Goal: Book appointment/travel/reservation

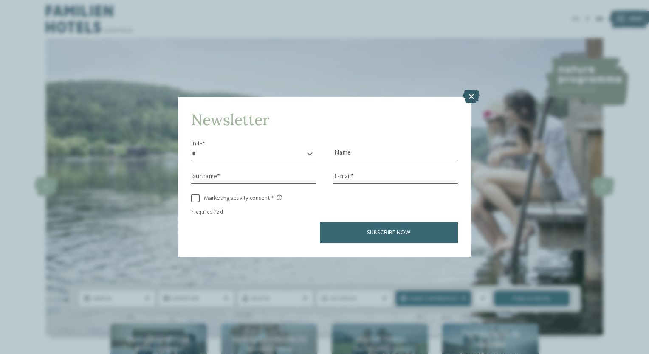
click at [473, 96] on icon at bounding box center [471, 97] width 17 height 14
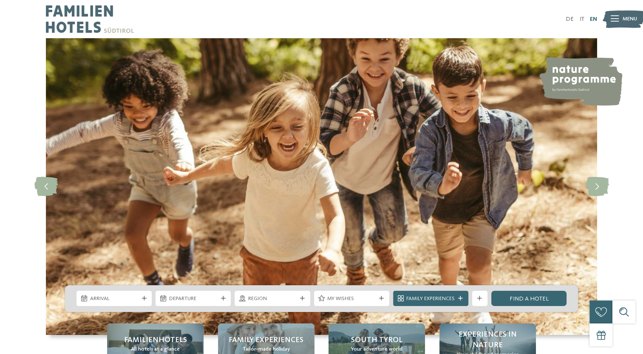
click at [592, 18] on link "EN" at bounding box center [593, 19] width 7 height 6
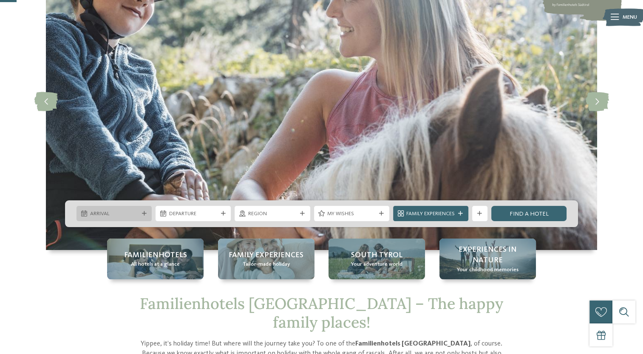
click at [116, 213] on span "Arrival" at bounding box center [114, 214] width 48 height 8
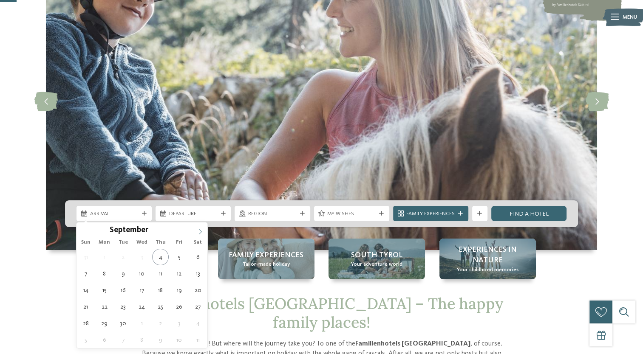
click at [202, 230] on icon at bounding box center [200, 232] width 6 height 6
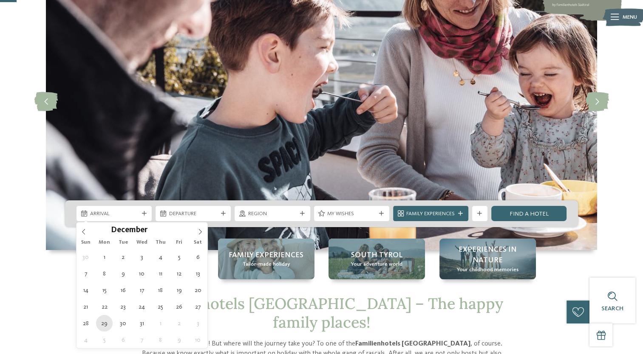
type div "29.12.2025"
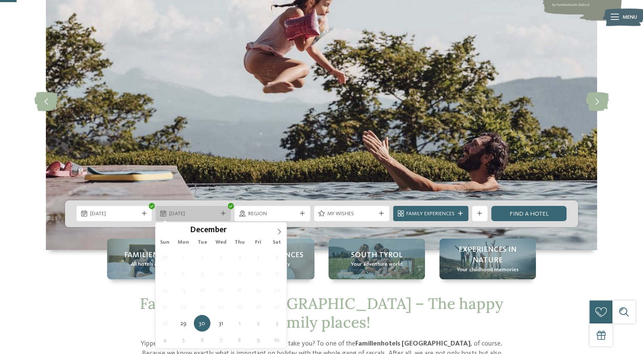
click at [202, 210] on div "30.12.2025" at bounding box center [193, 214] width 52 height 8
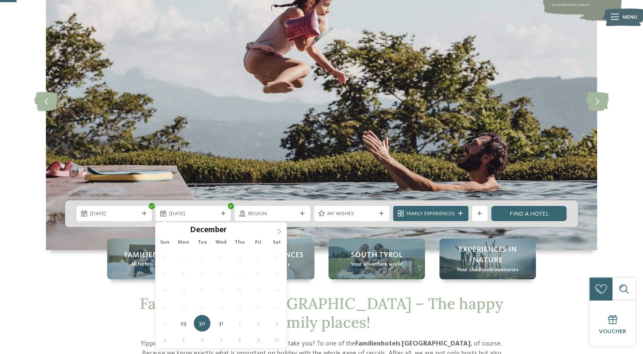
type input "****"
click at [280, 231] on icon at bounding box center [279, 232] width 6 height 6
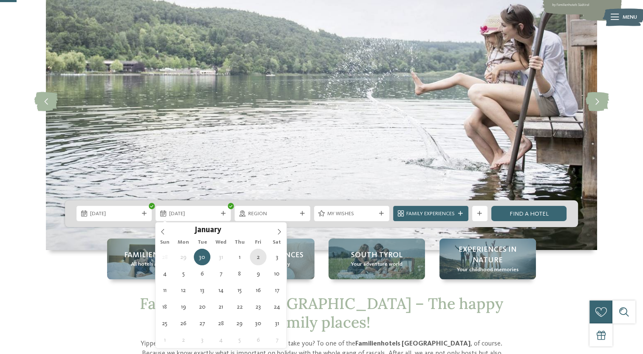
type div "02.01.2026"
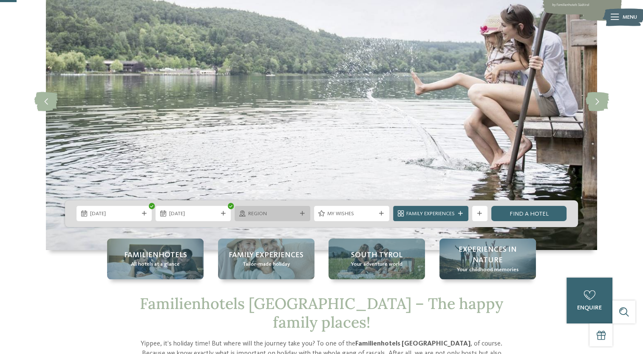
click at [279, 215] on span "Region" at bounding box center [272, 214] width 48 height 8
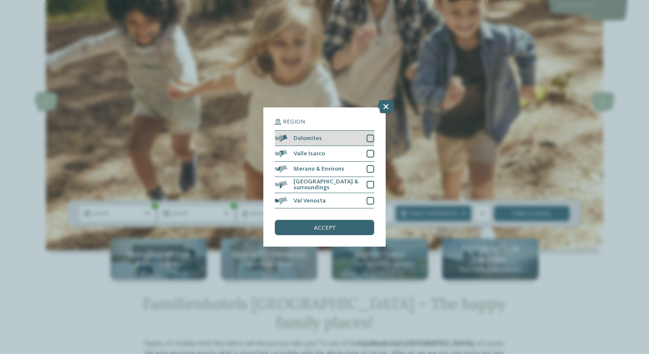
click at [371, 139] on div at bounding box center [371, 139] width 8 height 8
click at [319, 230] on span "accept" at bounding box center [325, 228] width 22 height 6
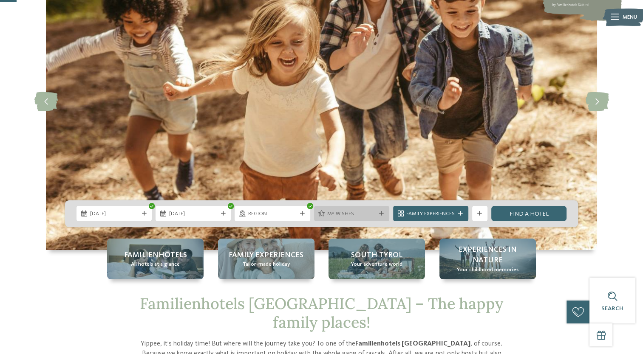
click at [377, 217] on div "My wishes" at bounding box center [352, 214] width 52 height 8
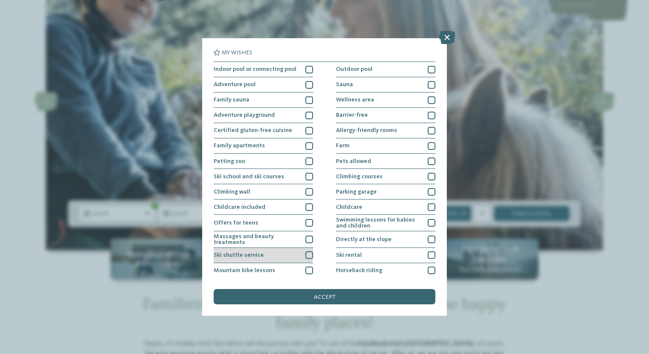
click at [308, 256] on div at bounding box center [310, 256] width 8 height 8
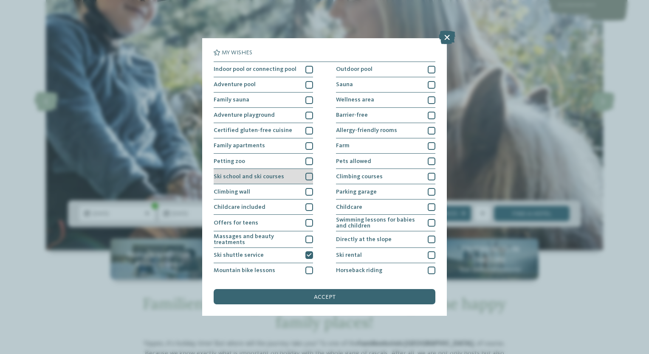
click at [309, 176] on div at bounding box center [310, 177] width 8 height 8
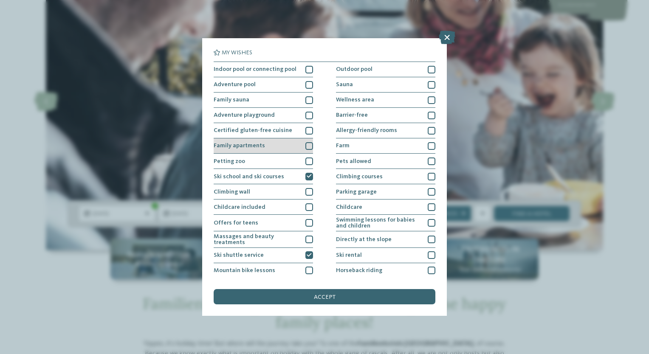
click at [309, 145] on div at bounding box center [310, 146] width 8 height 8
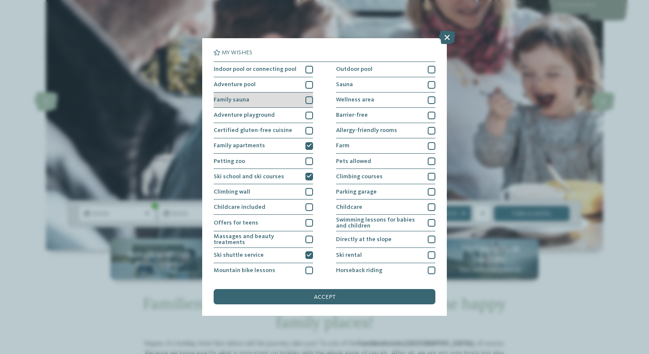
click at [308, 99] on div at bounding box center [310, 100] width 8 height 8
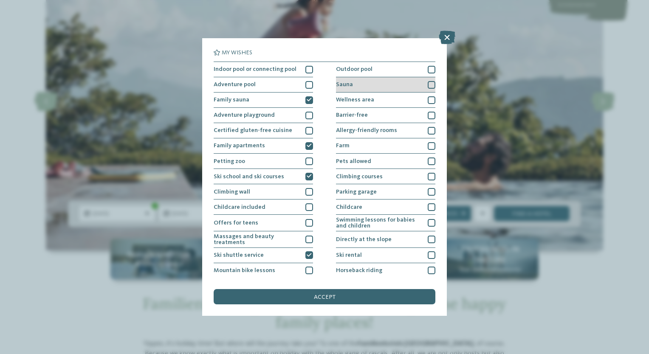
click at [428, 82] on div at bounding box center [432, 85] width 8 height 8
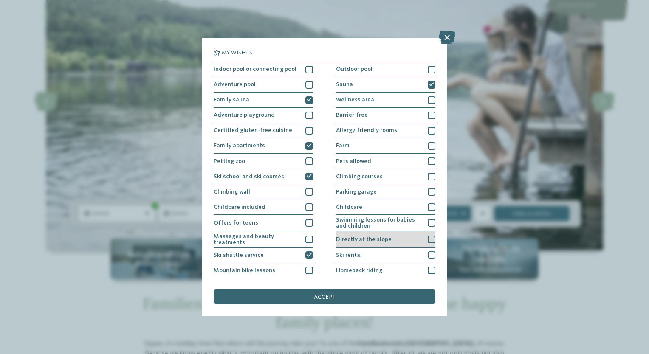
click at [428, 239] on div at bounding box center [432, 240] width 8 height 8
click at [428, 254] on div at bounding box center [432, 256] width 8 height 8
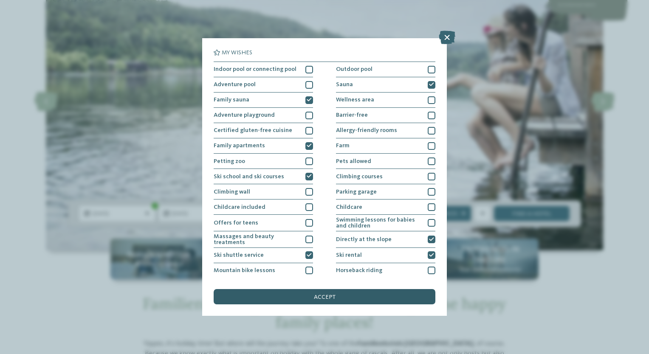
click at [346, 295] on div "accept" at bounding box center [325, 296] width 222 height 15
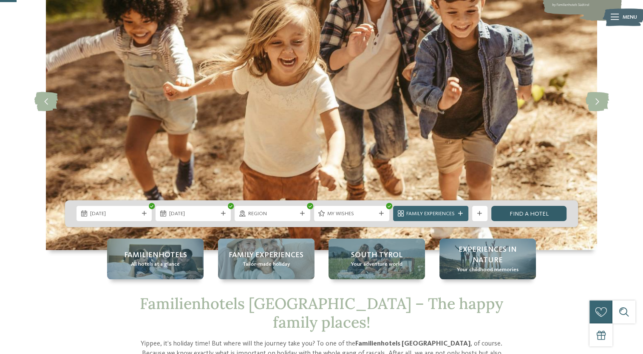
click at [522, 210] on link "Find a hotel" at bounding box center [528, 213] width 75 height 15
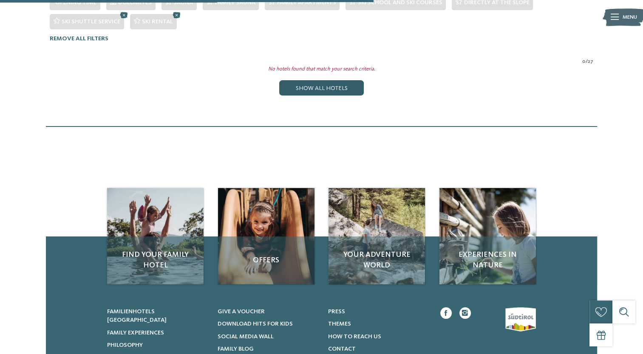
click at [325, 80] on div "Show all hotels" at bounding box center [321, 87] width 84 height 15
